Goal: Task Accomplishment & Management: Use online tool/utility

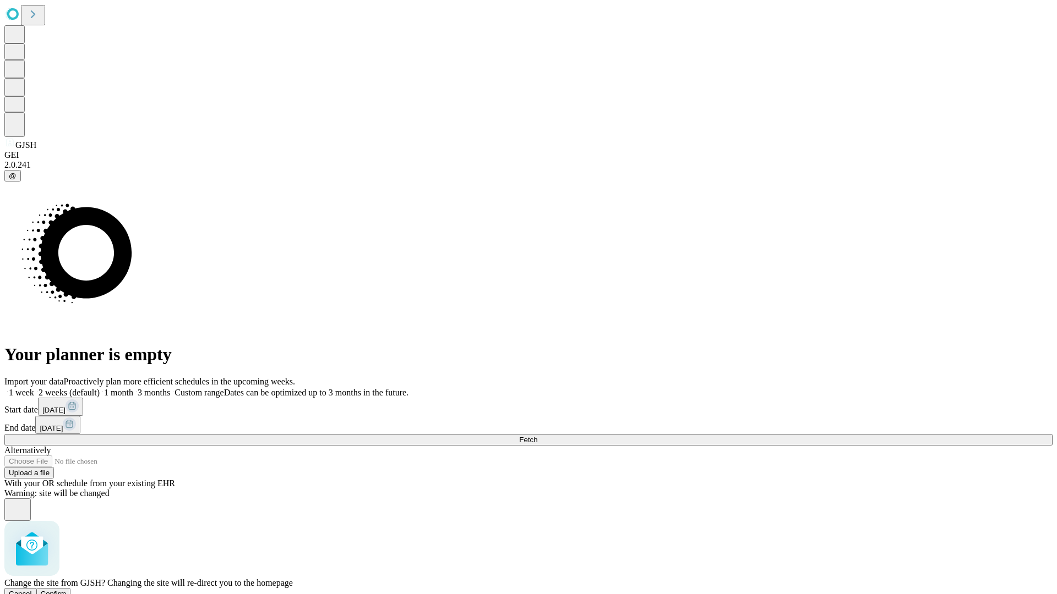
click at [67, 590] on span "Confirm" at bounding box center [54, 594] width 26 height 8
click at [133, 388] on label "1 month" at bounding box center [117, 392] width 34 height 9
click at [537, 436] on span "Fetch" at bounding box center [528, 440] width 18 height 8
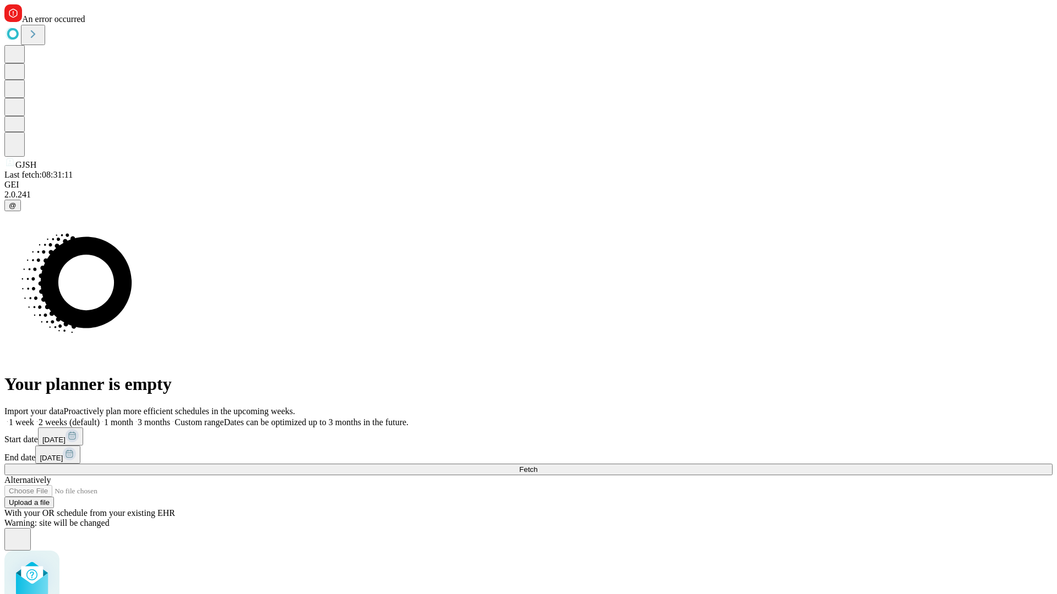
click at [133, 418] on label "1 month" at bounding box center [117, 422] width 34 height 9
click at [537, 466] on span "Fetch" at bounding box center [528, 470] width 18 height 8
click at [133, 418] on label "1 month" at bounding box center [117, 422] width 34 height 9
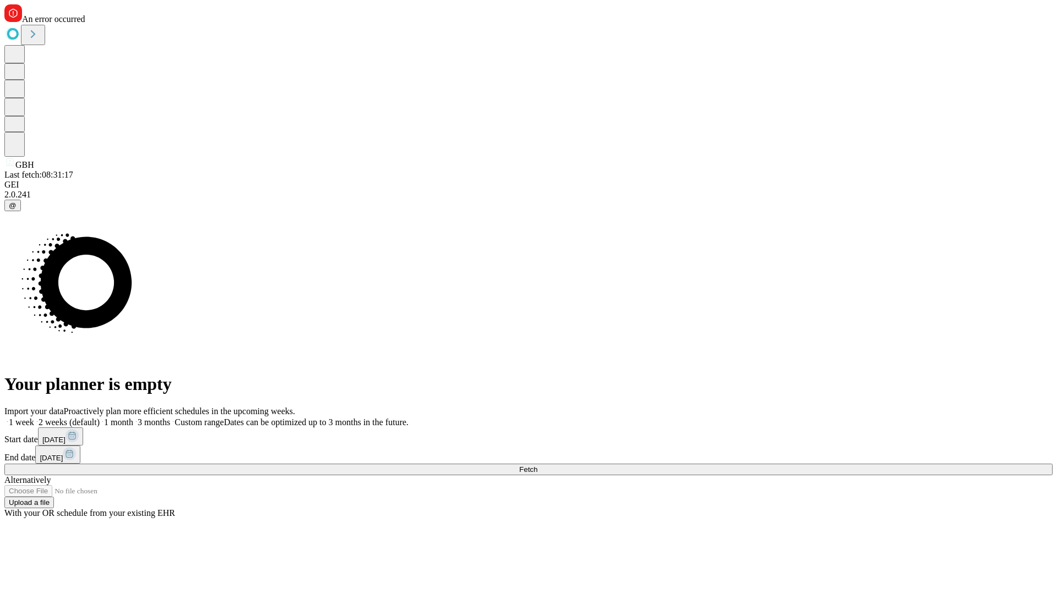
click at [537, 466] on span "Fetch" at bounding box center [528, 470] width 18 height 8
click at [133, 418] on label "1 month" at bounding box center [117, 422] width 34 height 9
click at [537, 466] on span "Fetch" at bounding box center [528, 470] width 18 height 8
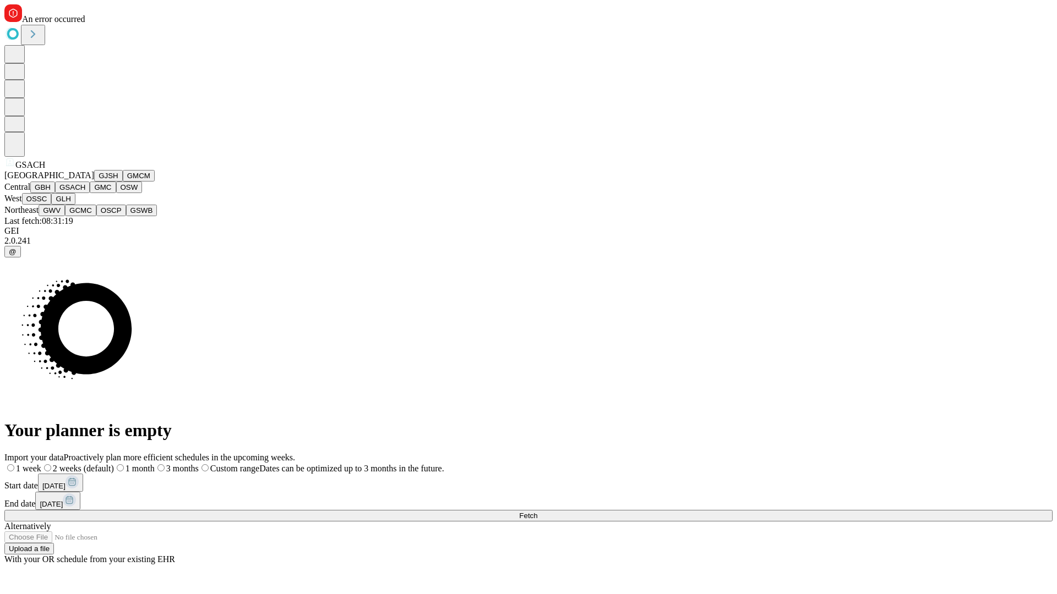
click at [90, 193] on button "GMC" at bounding box center [103, 188] width 26 height 12
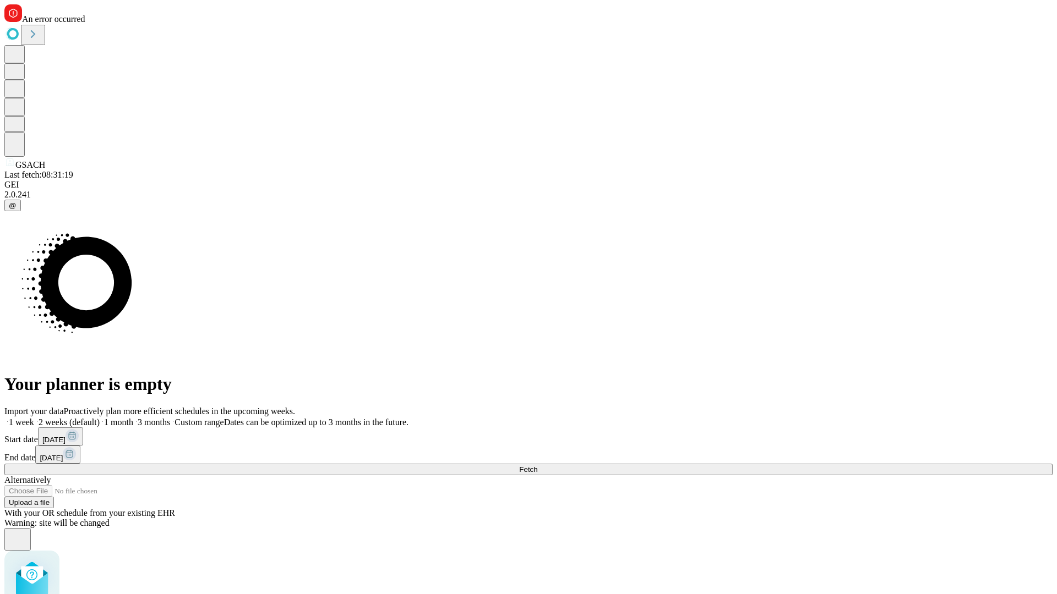
click at [133, 418] on label "1 month" at bounding box center [117, 422] width 34 height 9
click at [537, 466] on span "Fetch" at bounding box center [528, 470] width 18 height 8
click at [133, 418] on label "1 month" at bounding box center [117, 422] width 34 height 9
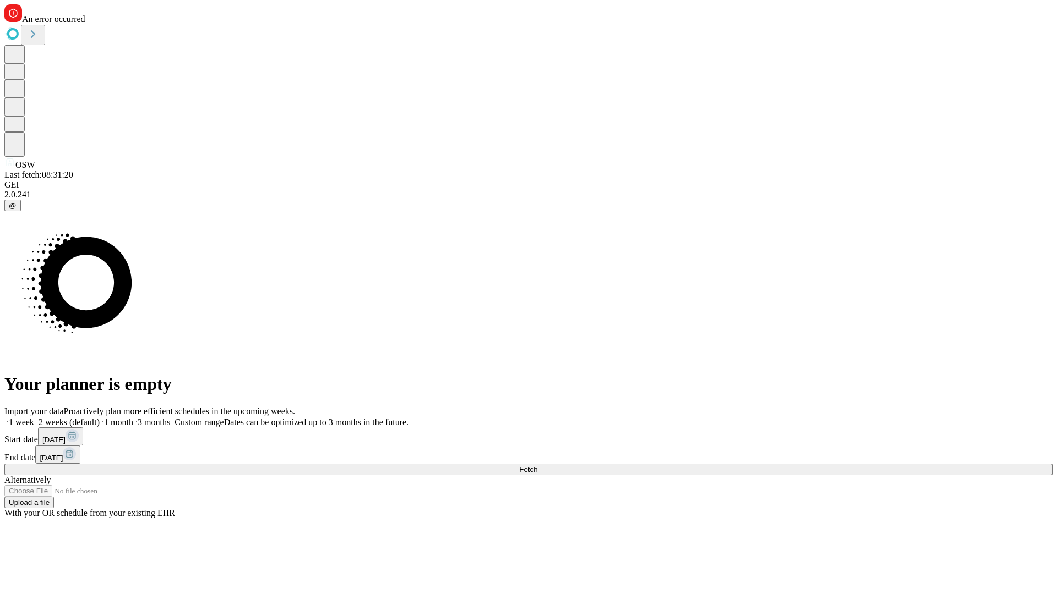
click at [537, 466] on span "Fetch" at bounding box center [528, 470] width 18 height 8
click at [133, 418] on label "1 month" at bounding box center [117, 422] width 34 height 9
click at [537, 466] on span "Fetch" at bounding box center [528, 470] width 18 height 8
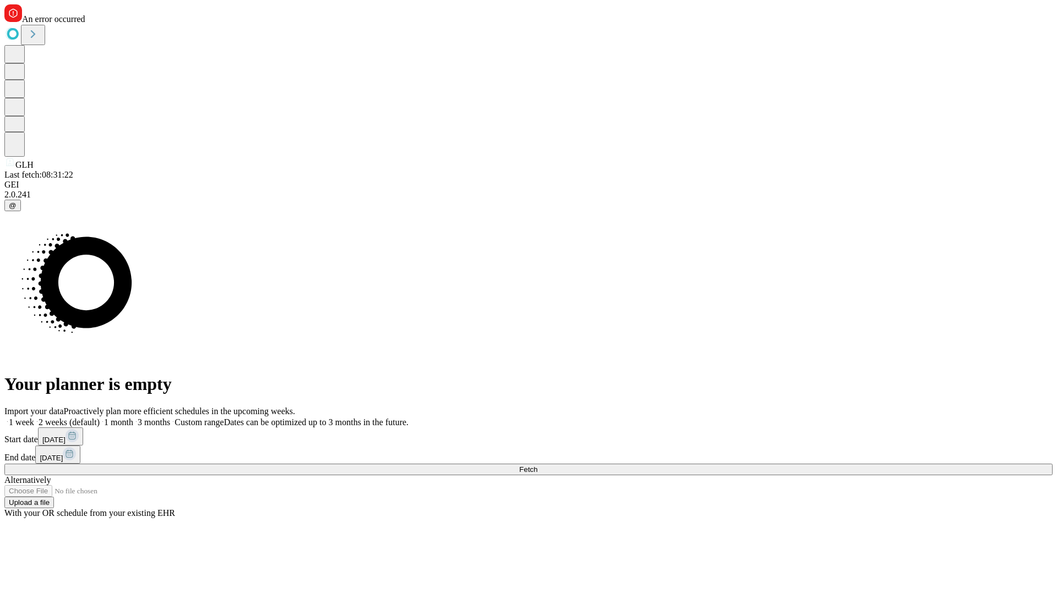
click at [133, 418] on label "1 month" at bounding box center [117, 422] width 34 height 9
click at [537, 466] on span "Fetch" at bounding box center [528, 470] width 18 height 8
click at [133, 418] on label "1 month" at bounding box center [117, 422] width 34 height 9
click at [537, 466] on span "Fetch" at bounding box center [528, 470] width 18 height 8
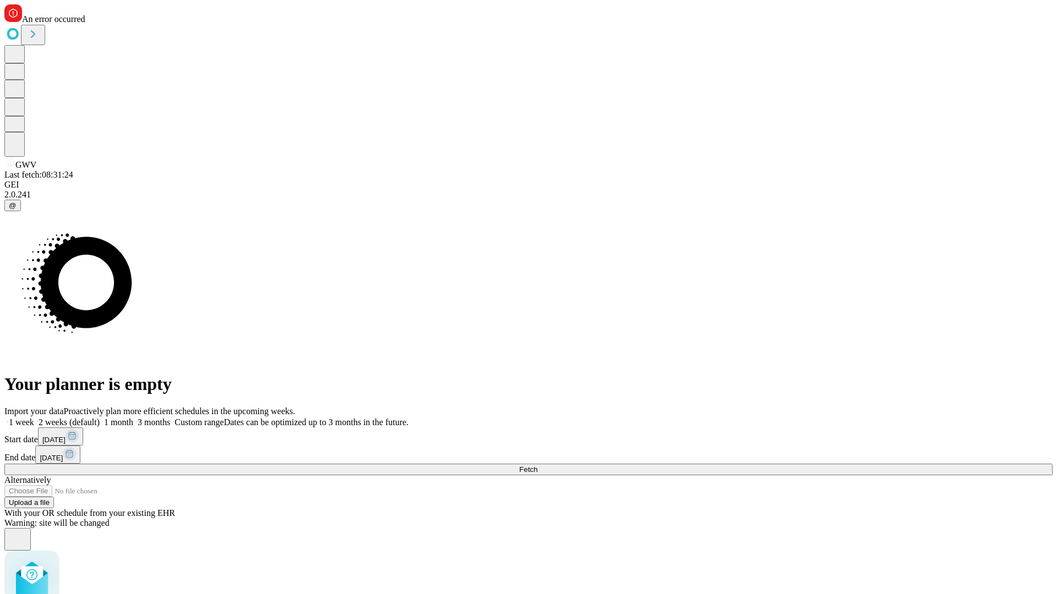
click at [133, 418] on label "1 month" at bounding box center [117, 422] width 34 height 9
click at [537, 466] on span "Fetch" at bounding box center [528, 470] width 18 height 8
click at [133, 418] on label "1 month" at bounding box center [117, 422] width 34 height 9
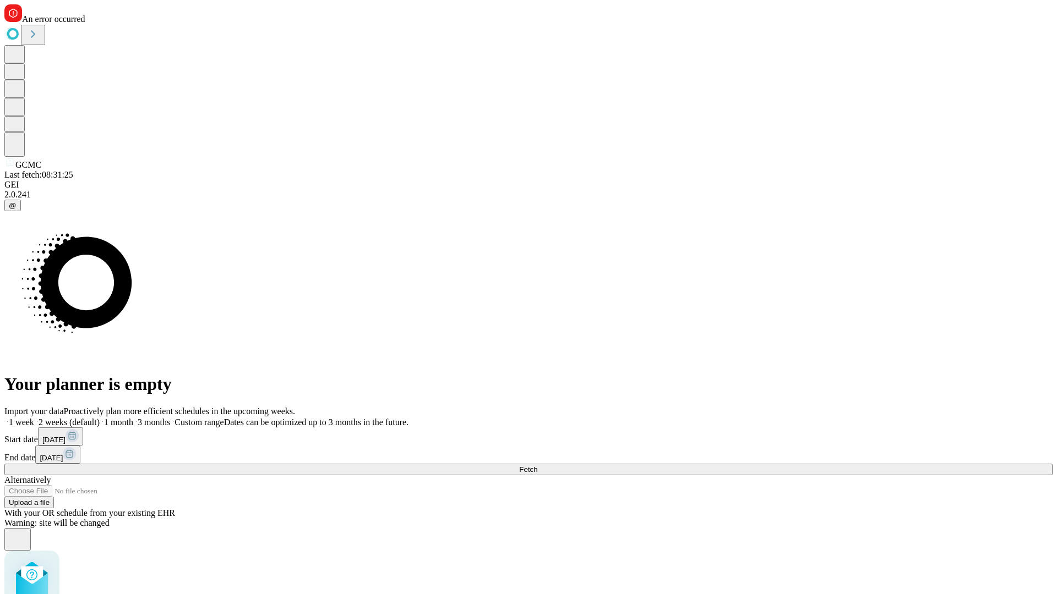
click at [537, 466] on span "Fetch" at bounding box center [528, 470] width 18 height 8
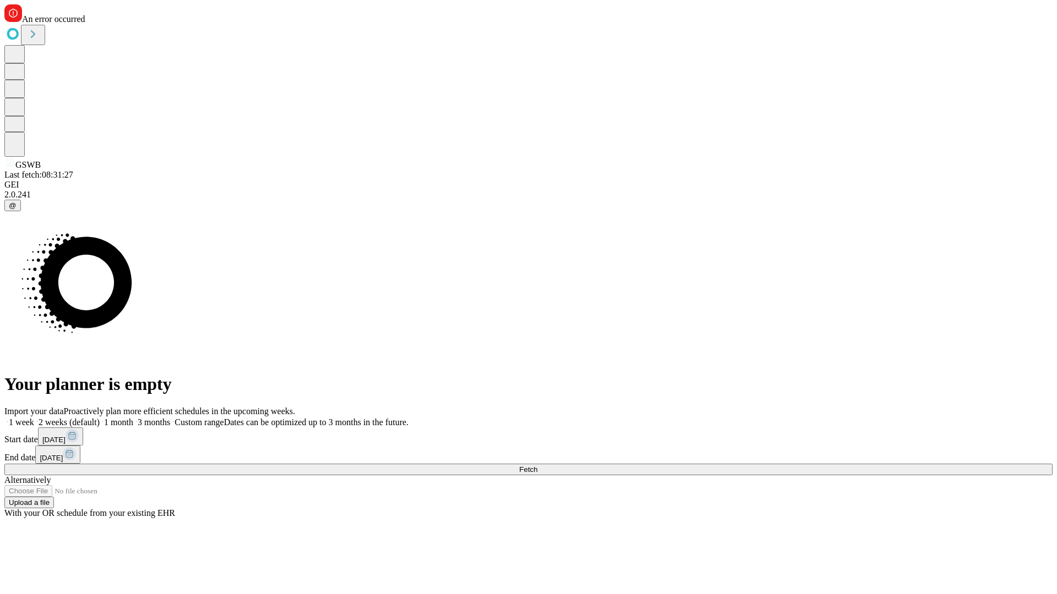
click at [133, 418] on label "1 month" at bounding box center [117, 422] width 34 height 9
click at [537, 466] on span "Fetch" at bounding box center [528, 470] width 18 height 8
